Goal: Information Seeking & Learning: Learn about a topic

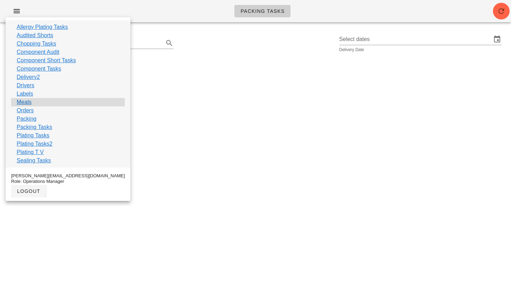
click at [24, 102] on link "Meals" at bounding box center [24, 102] width 15 height 8
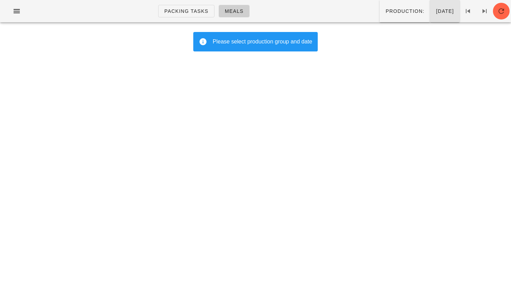
click at [444, 9] on span "[DATE]" at bounding box center [445, 11] width 18 height 6
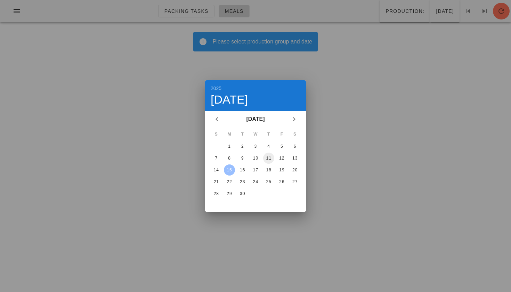
click at [271, 158] on div "11" at bounding box center [268, 158] width 11 height 5
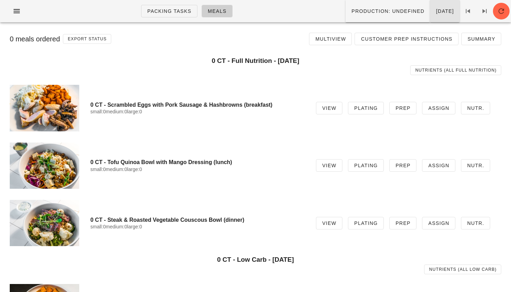
click at [433, 7] on button "[DATE]" at bounding box center [445, 11] width 30 height 22
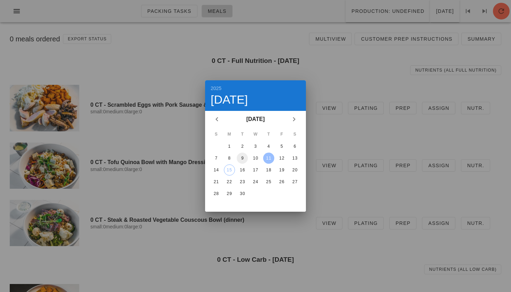
click at [239, 156] on div "9" at bounding box center [242, 158] width 11 height 5
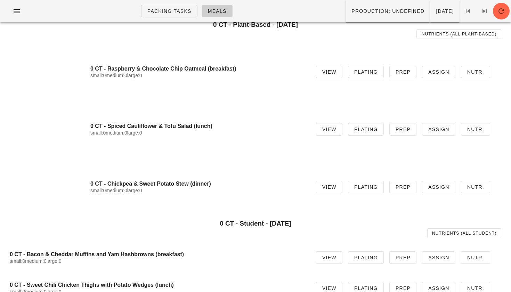
scroll to position [831, 0]
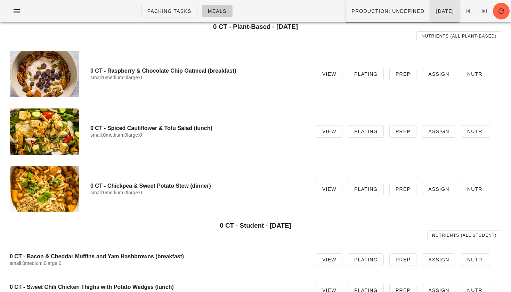
click at [439, 12] on span "[DATE]" at bounding box center [445, 11] width 18 height 6
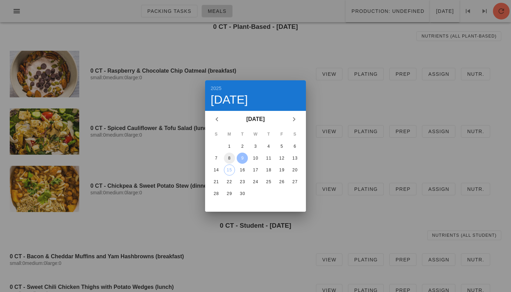
click at [230, 157] on div "8" at bounding box center [229, 158] width 11 height 5
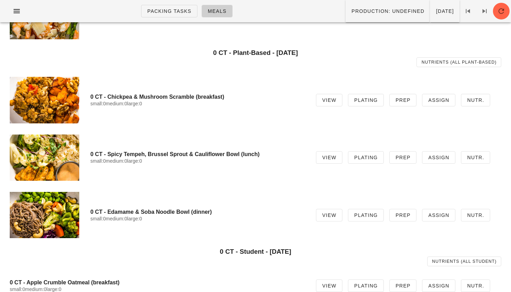
scroll to position [803, 0]
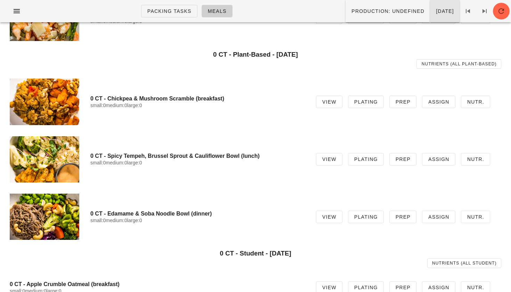
click at [430, 16] on button "[DATE]" at bounding box center [445, 11] width 30 height 22
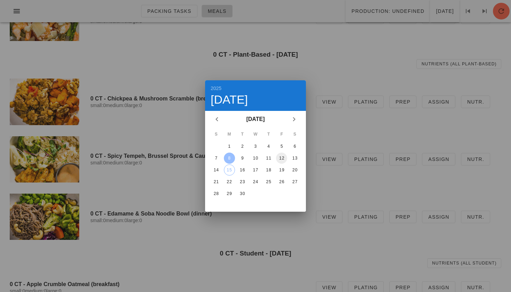
click at [282, 159] on div "12" at bounding box center [281, 158] width 11 height 5
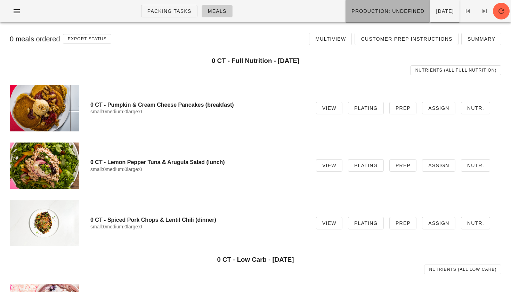
click at [394, 19] on button "Production: undefined" at bounding box center [388, 11] width 85 height 22
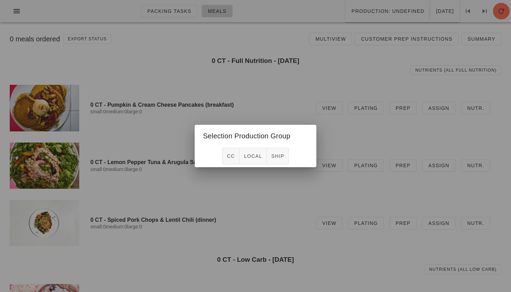
click at [275, 111] on div at bounding box center [255, 146] width 511 height 292
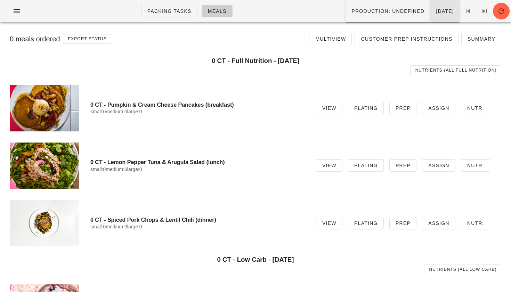
click at [430, 18] on button "[DATE]" at bounding box center [445, 11] width 30 height 22
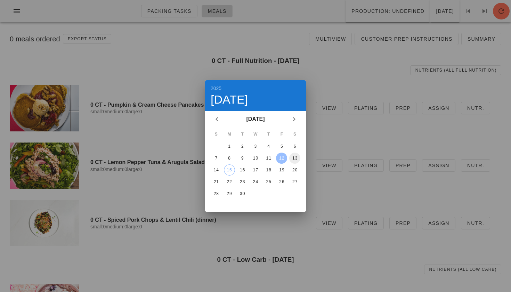
click at [293, 159] on div "13" at bounding box center [294, 158] width 11 height 5
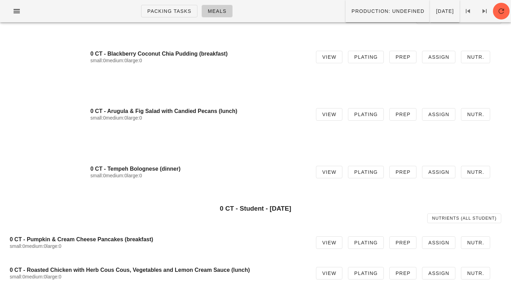
scroll to position [847, 0]
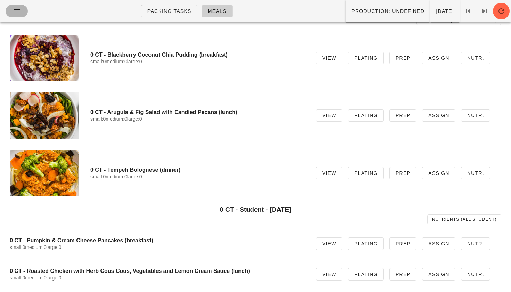
click at [20, 13] on icon "button" at bounding box center [17, 11] width 8 height 8
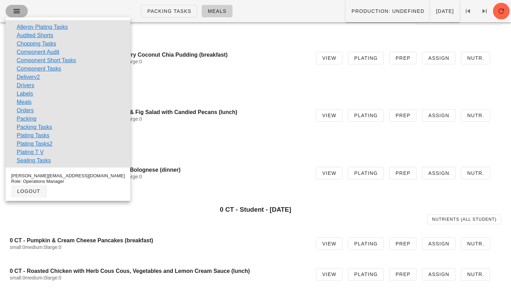
click at [14, 14] on icon "button" at bounding box center [17, 11] width 8 height 8
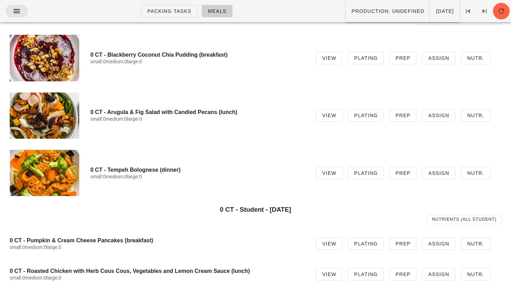
click at [14, 14] on icon "button" at bounding box center [17, 11] width 8 height 8
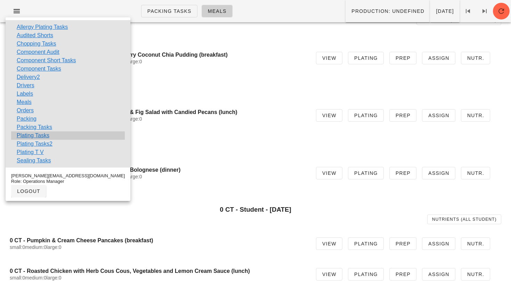
click at [27, 134] on link "Plating Tasks" at bounding box center [33, 135] width 33 height 8
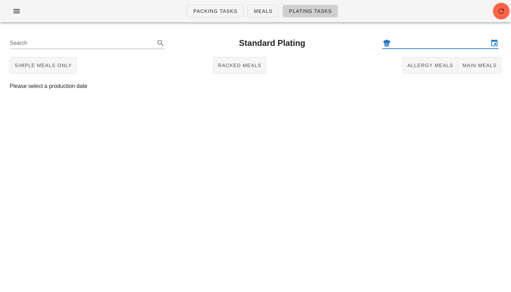
click at [414, 44] on input "text" at bounding box center [440, 43] width 97 height 11
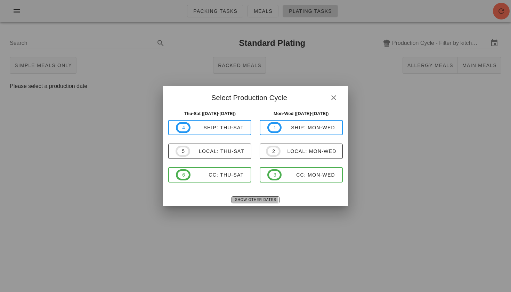
click at [260, 203] on button "Show Other Dates" at bounding box center [256, 199] width 48 height 7
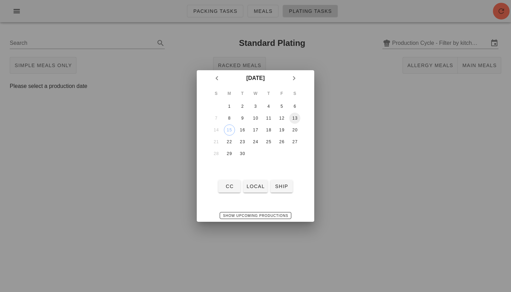
click at [295, 120] on div "13" at bounding box center [294, 118] width 11 height 5
click at [261, 179] on div "CC local ship" at bounding box center [256, 186] width 118 height 18
click at [256, 185] on span "local" at bounding box center [255, 187] width 18 height 6
type input "local: Thu-Sat ([DATE]-[DATE])"
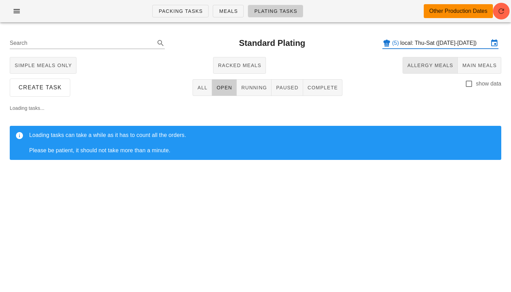
click at [417, 71] on button "Allergy Meals" at bounding box center [430, 65] width 55 height 17
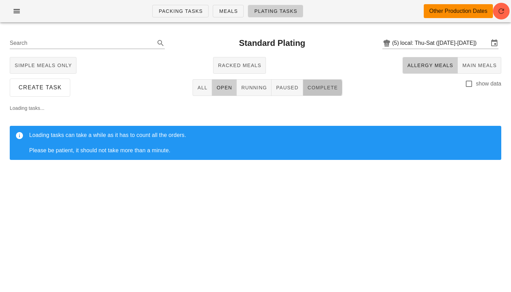
click at [330, 87] on span "Complete" at bounding box center [322, 88] width 31 height 6
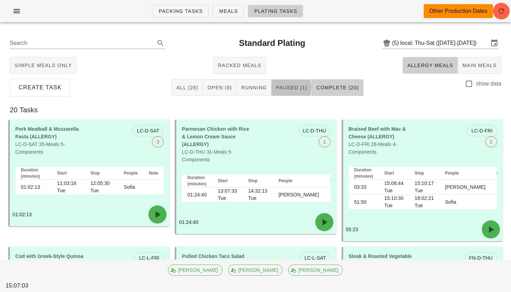
click at [291, 83] on button "Paused (1)" at bounding box center [292, 87] width 40 height 17
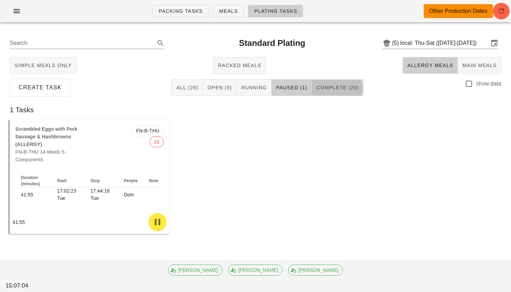
click at [327, 82] on button "Complete (20)" at bounding box center [337, 87] width 51 height 17
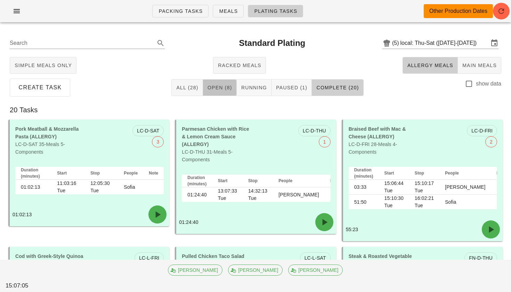
click at [219, 89] on span "Open (8)" at bounding box center [219, 88] width 25 height 6
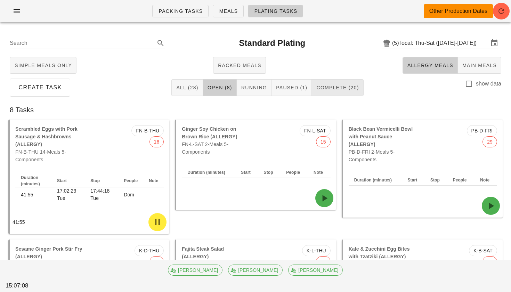
click at [326, 84] on button "Complete (20)" at bounding box center [337, 87] width 51 height 17
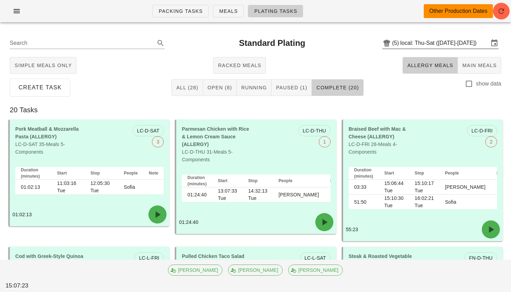
scroll to position [0, 0]
click at [451, 40] on input "local: Thu-Sat ([DATE]-[DATE])" at bounding box center [445, 43] width 88 height 11
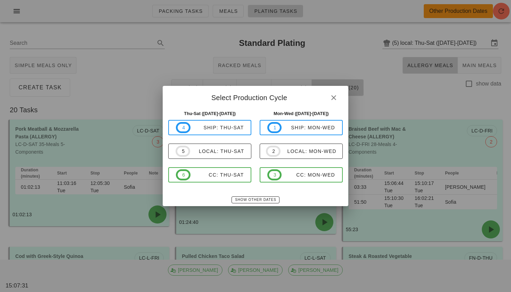
click at [272, 44] on div at bounding box center [255, 146] width 511 height 292
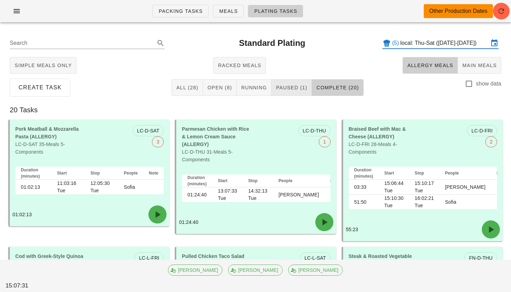
click at [298, 86] on span "Paused (1)" at bounding box center [292, 88] width 32 height 6
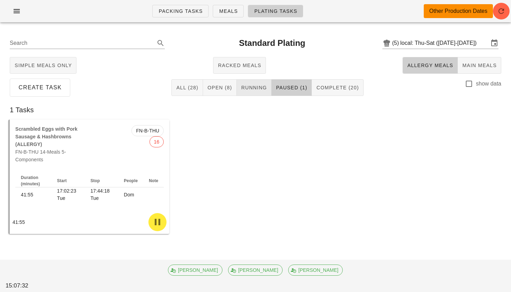
click at [266, 92] on button "Running" at bounding box center [254, 87] width 35 height 17
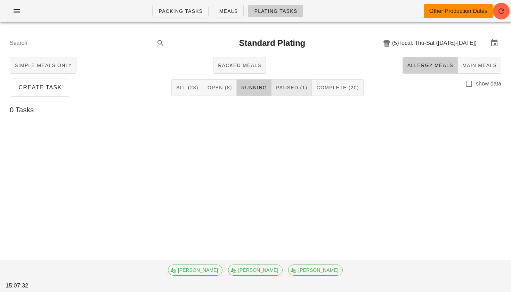
click at [282, 91] on button "Paused (1)" at bounding box center [292, 87] width 40 height 17
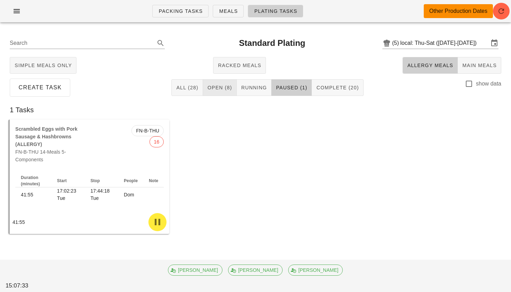
click at [228, 86] on span "Open (8)" at bounding box center [219, 88] width 25 height 6
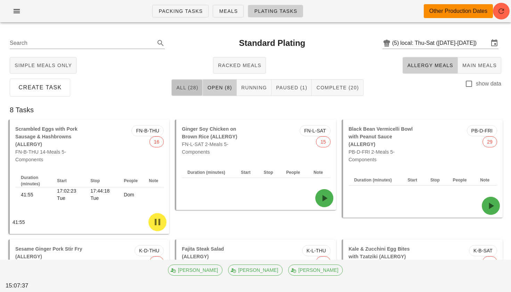
click at [180, 81] on button "All (28)" at bounding box center [186, 87] width 31 height 17
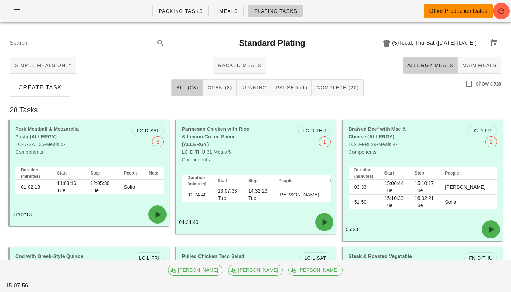
scroll to position [0, 0]
click at [443, 44] on input "local: Thu-Sat ([DATE]-[DATE])" at bounding box center [445, 43] width 88 height 11
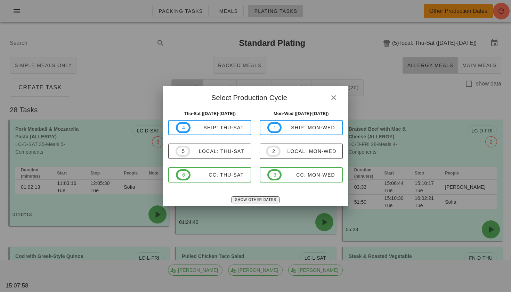
click at [242, 201] on span "Show Other Dates" at bounding box center [255, 200] width 41 height 4
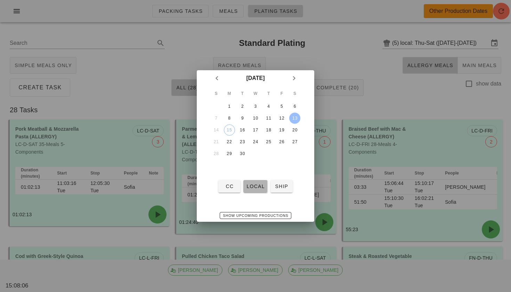
click at [250, 185] on span "local" at bounding box center [255, 187] width 18 height 6
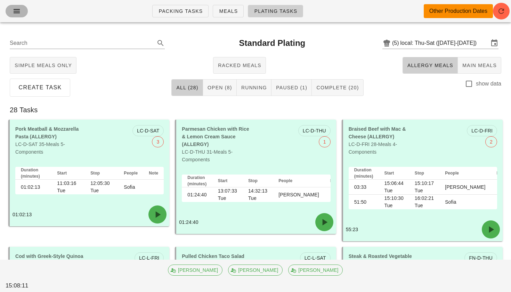
click at [16, 9] on icon "button" at bounding box center [17, 11] width 8 height 8
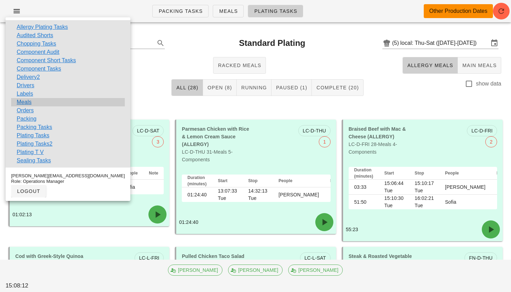
click at [24, 102] on link "Meals" at bounding box center [24, 102] width 15 height 8
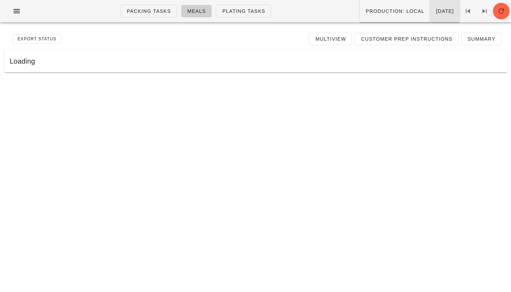
click at [430, 15] on button "[DATE]" at bounding box center [445, 11] width 30 height 22
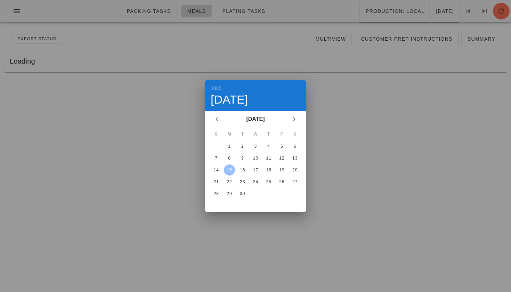
click at [233, 173] on div "15" at bounding box center [229, 170] width 11 height 5
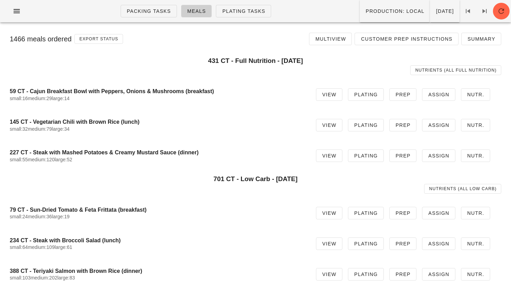
click at [171, 119] on h4 "145 CT - Vegetarian Chili with Brown Rice (lunch)" at bounding box center [157, 122] width 295 height 7
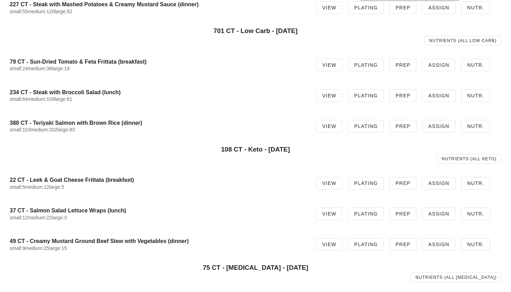
scroll to position [151, 0]
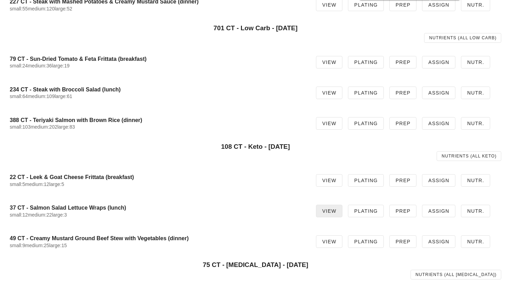
click at [340, 215] on link "View" at bounding box center [329, 211] width 26 height 13
